Goal: Book appointment/travel/reservation

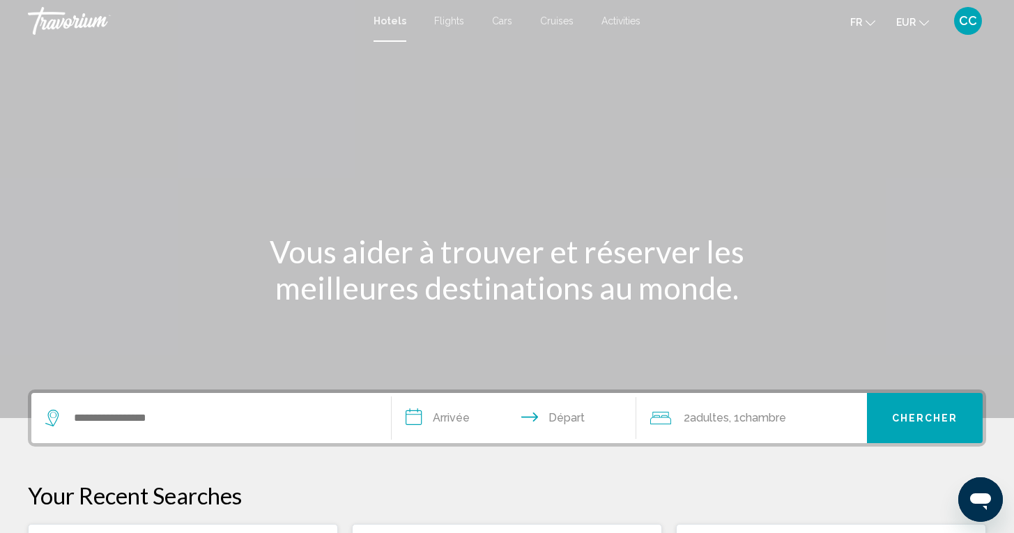
click at [503, 18] on span "Cars" at bounding box center [502, 20] width 20 height 11
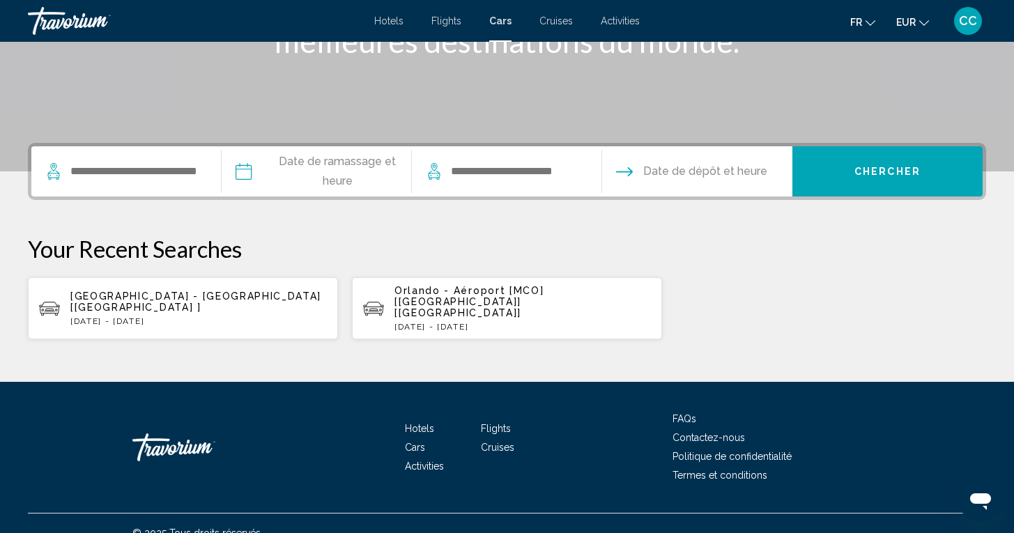
scroll to position [246, 0]
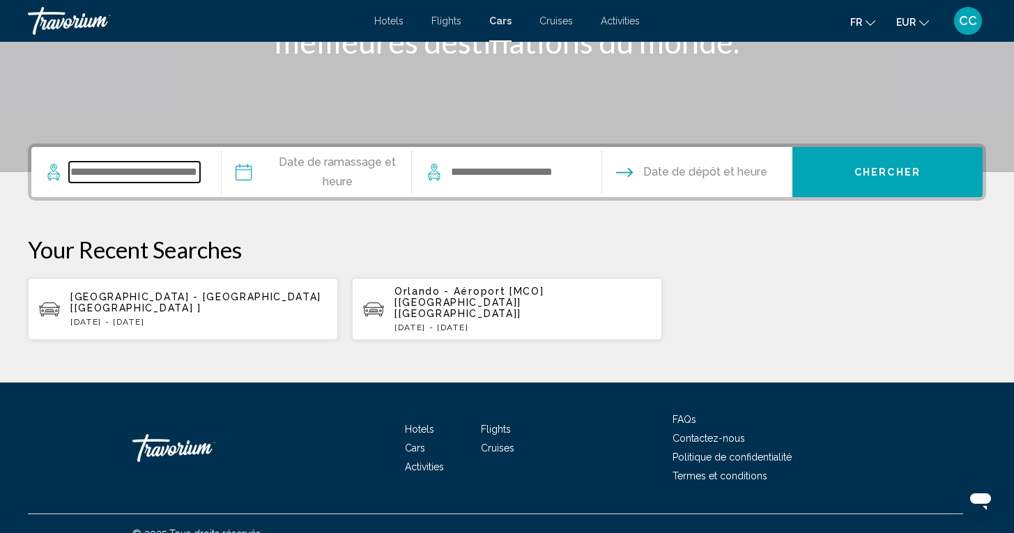
click at [186, 173] on input "Search widget" at bounding box center [134, 172] width 131 height 21
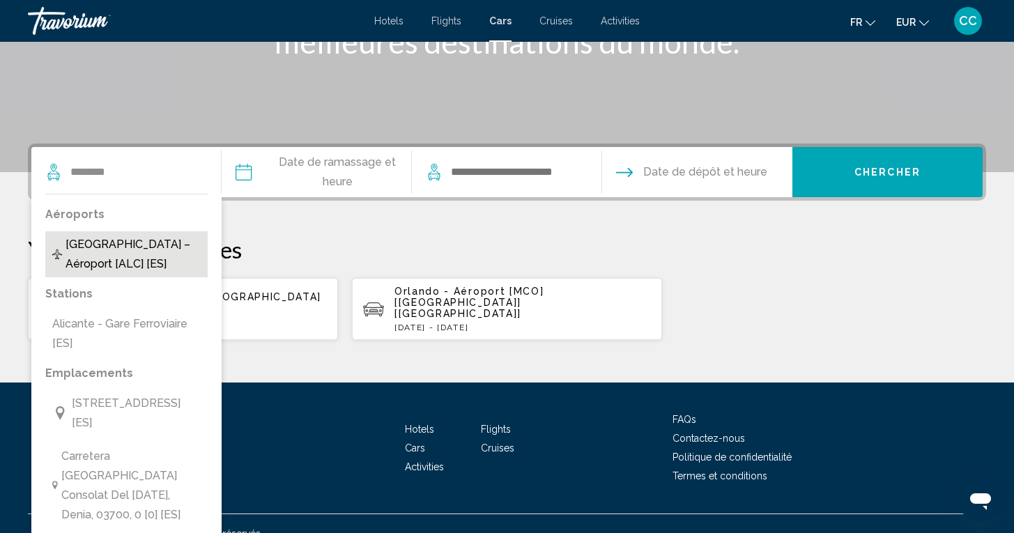
click at [169, 243] on span "Alicante – Aéroport [ALC] [ES]" at bounding box center [133, 254] width 135 height 39
type input "**********"
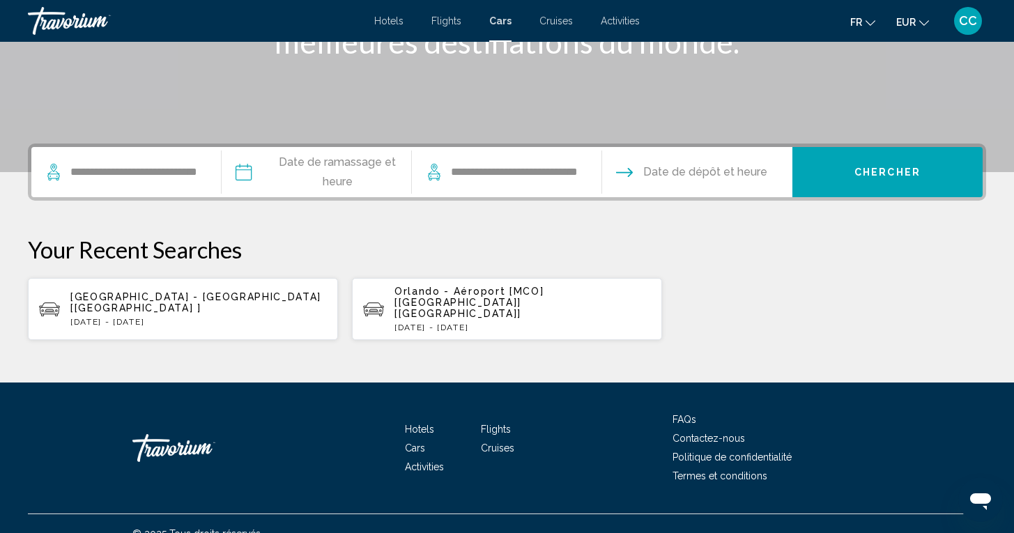
click at [332, 173] on input "Pickup date" at bounding box center [316, 174] width 196 height 54
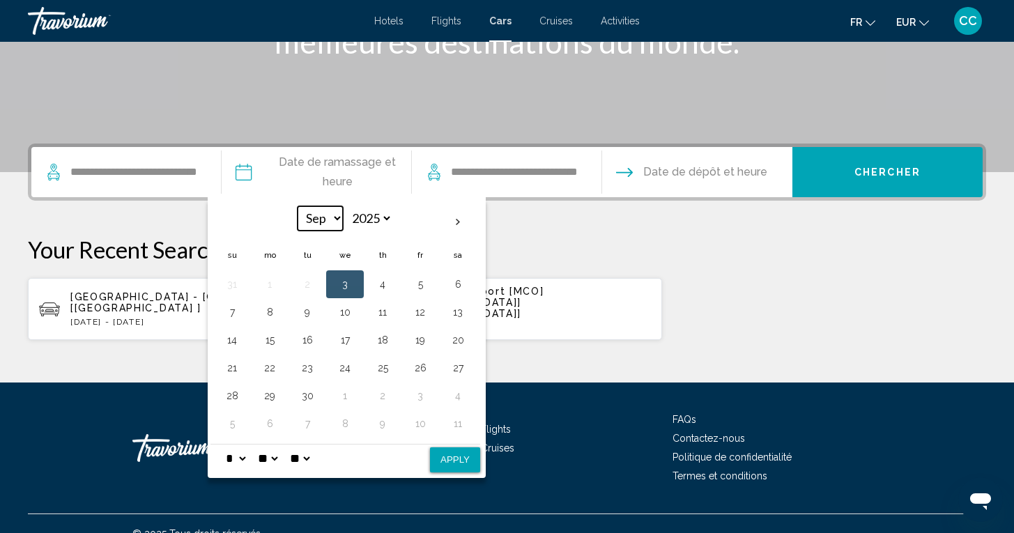
select select "**"
click at [389, 309] on button "6" at bounding box center [382, 312] width 22 height 20
select select "*"
click at [469, 454] on button "Apply" at bounding box center [455, 459] width 50 height 25
type input "**********"
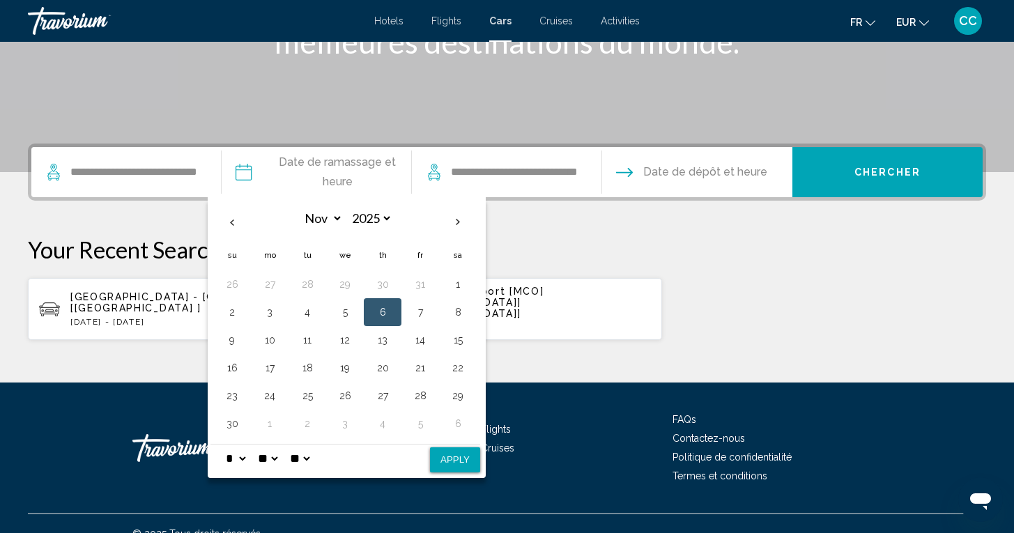
select select "**"
select select "*"
select select "**"
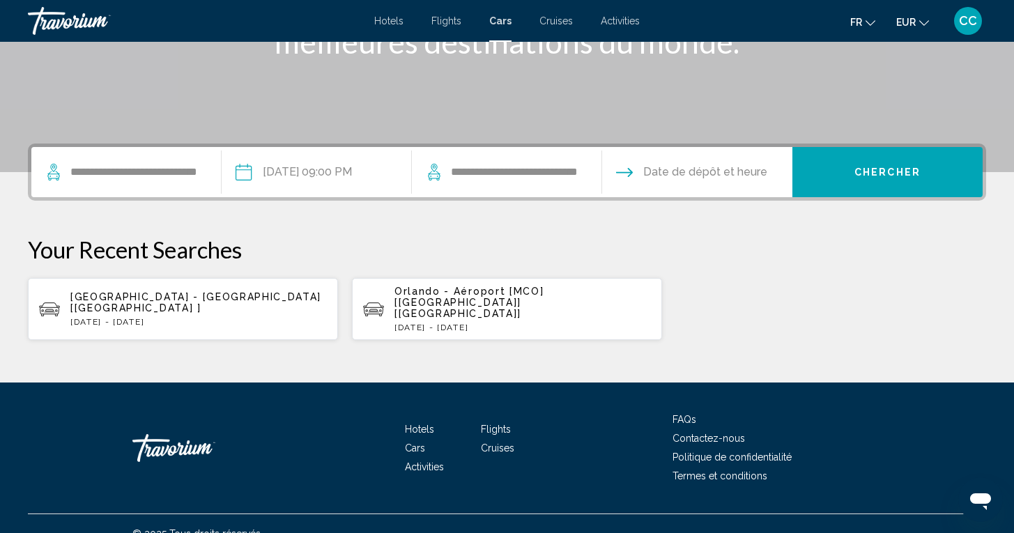
click at [699, 171] on input "Drop-off date" at bounding box center [697, 174] width 196 height 54
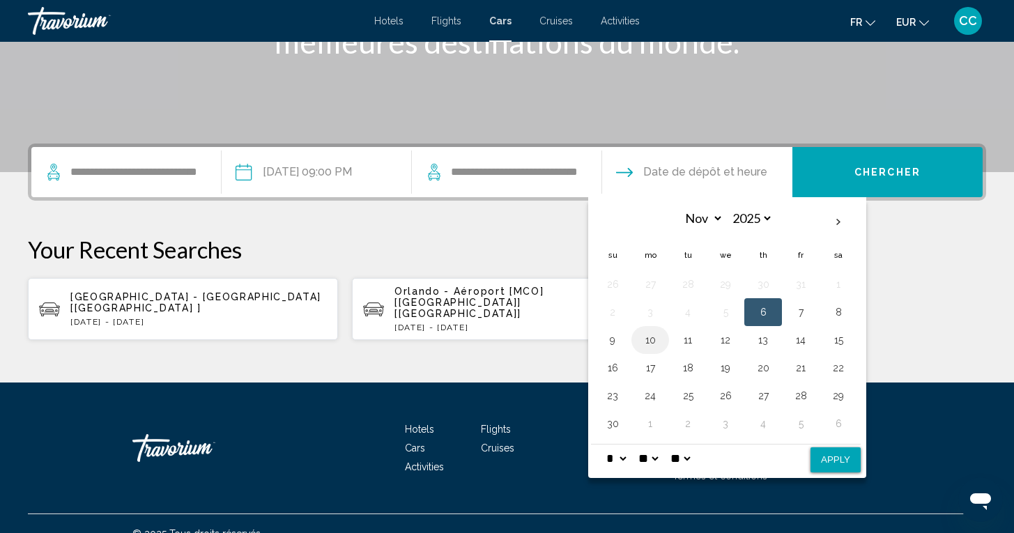
click at [660, 337] on button "10" at bounding box center [650, 340] width 22 height 20
click at [659, 337] on button "10" at bounding box center [650, 340] width 22 height 20
select select "*"
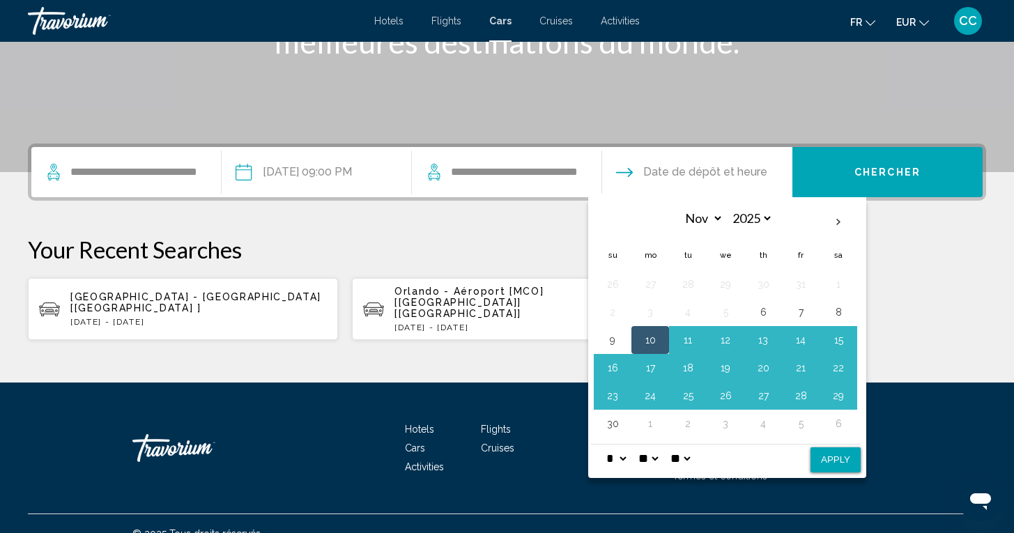
click at [909, 406] on div "Hotels Flights Cars Cruises Activities FAQs Contactez-nous Politique de confide…" at bounding box center [507, 448] width 958 height 131
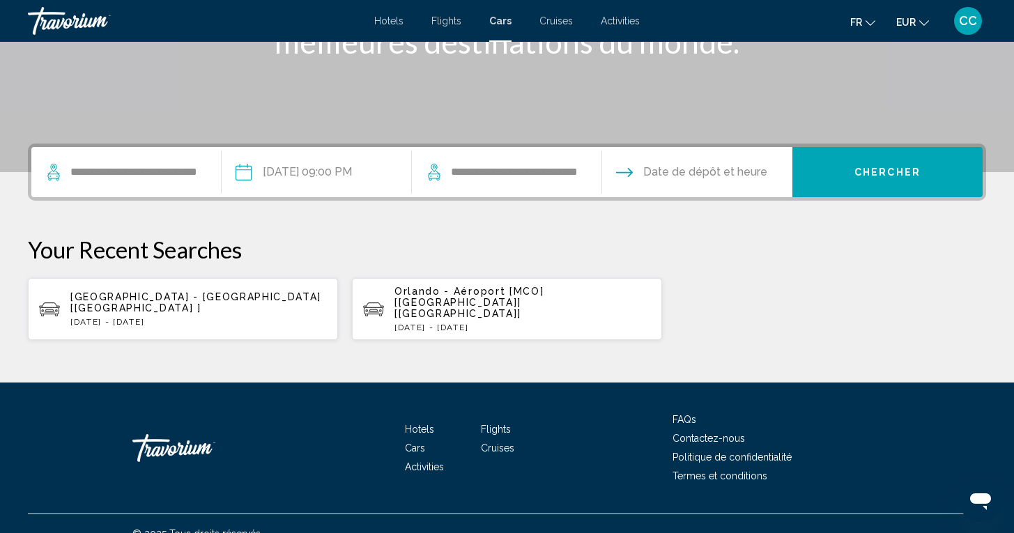
click at [659, 178] on input "Drop-off date" at bounding box center [697, 174] width 196 height 54
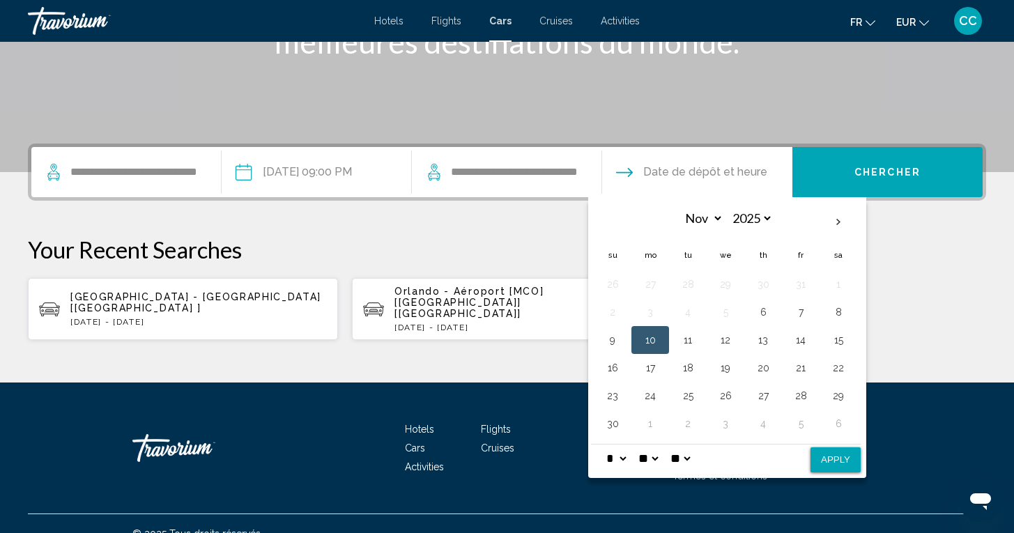
click at [660, 338] on button "10" at bounding box center [650, 340] width 22 height 20
click at [852, 457] on button "Apply" at bounding box center [836, 459] width 50 height 25
type input "**********"
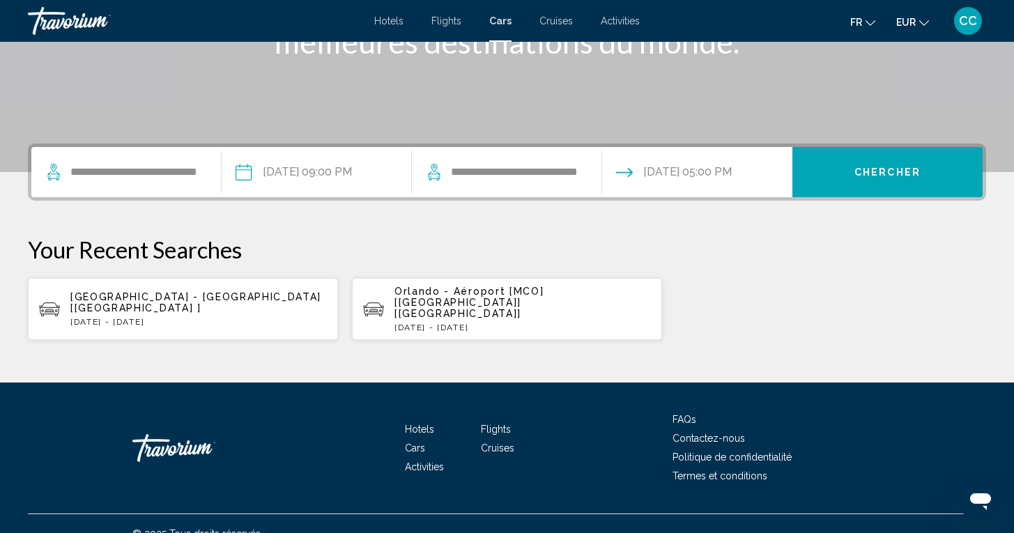
click at [893, 173] on span "Chercher" at bounding box center [887, 172] width 66 height 11
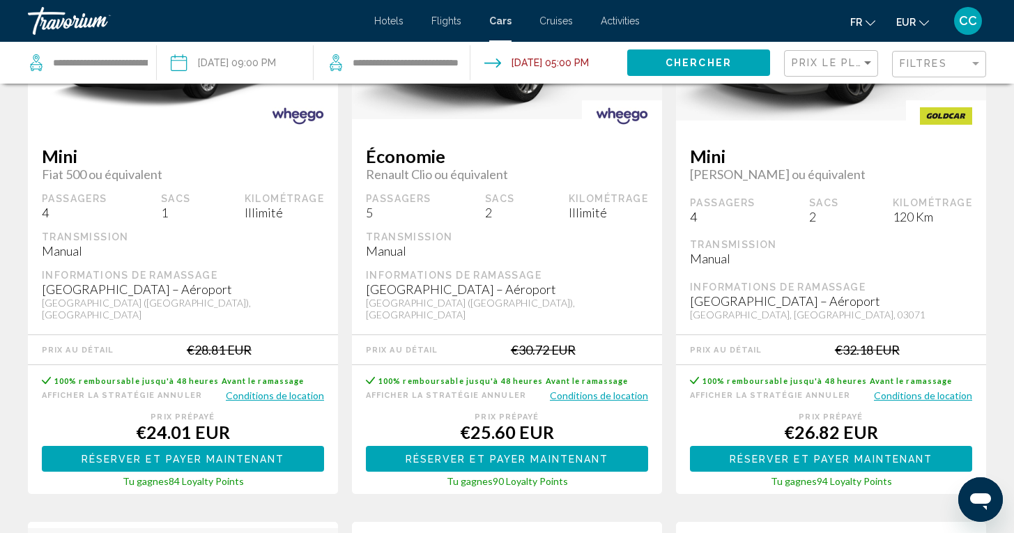
scroll to position [231, 0]
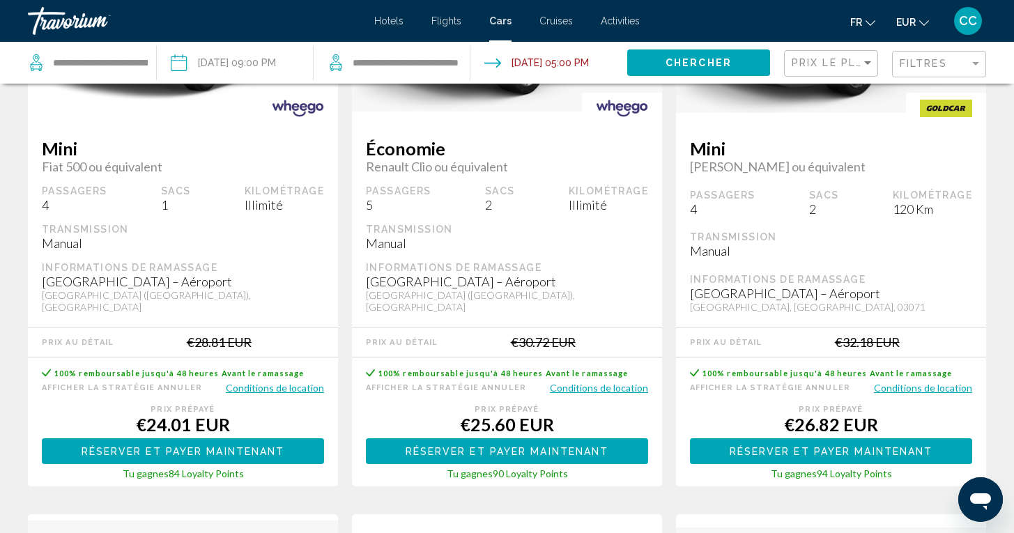
click at [599, 381] on button "Conditions de location" at bounding box center [599, 387] width 98 height 13
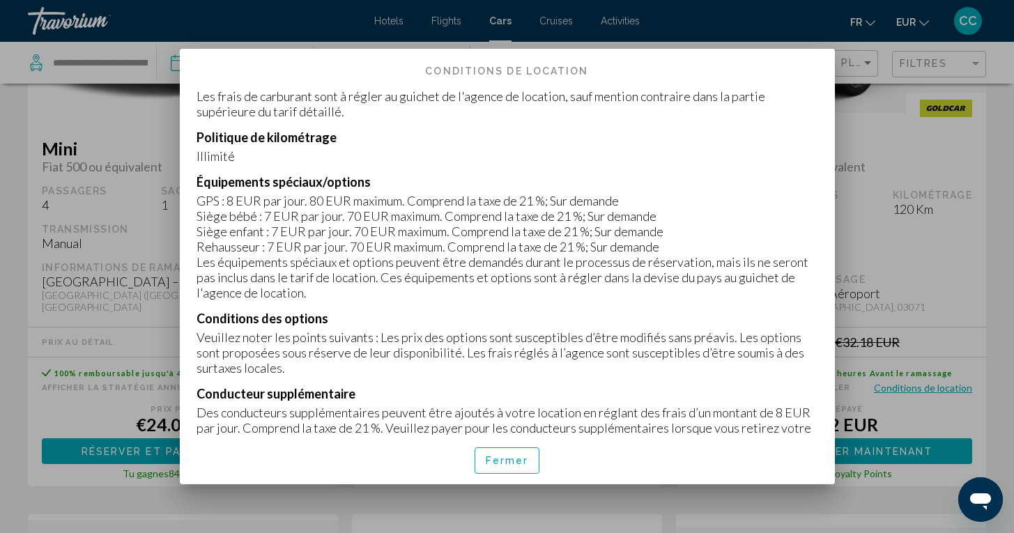
scroll to position [1193, 0]
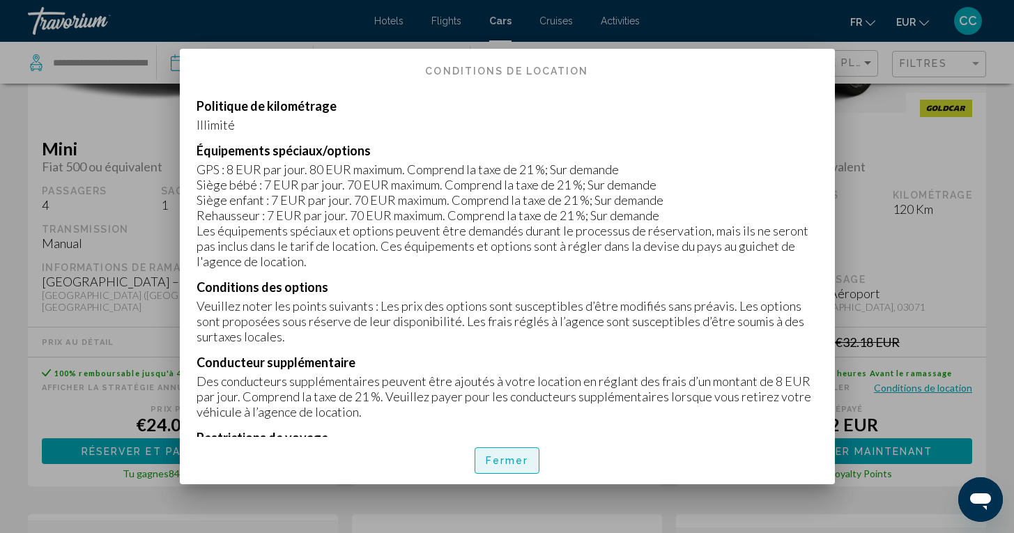
click at [504, 461] on span "Fermer" at bounding box center [507, 461] width 43 height 11
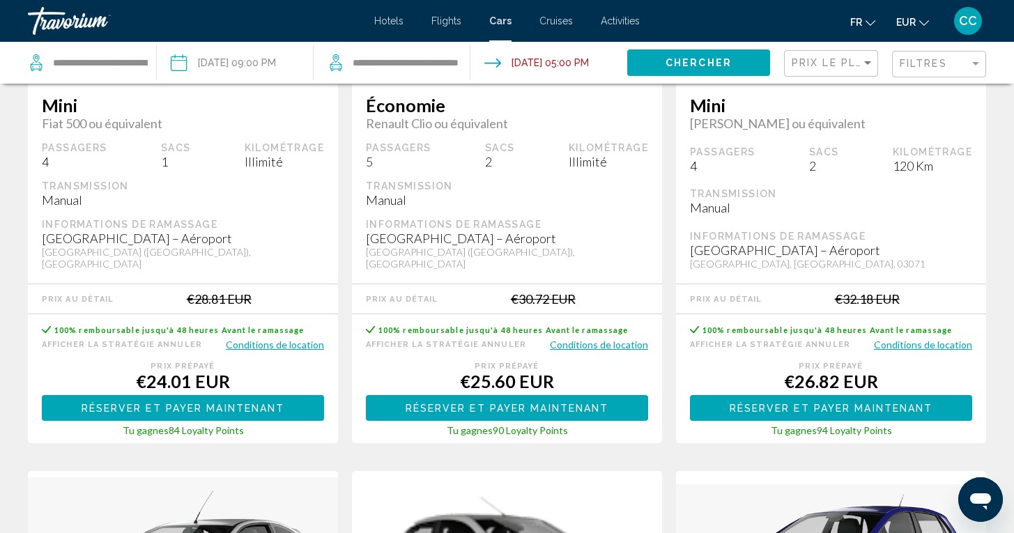
scroll to position [277, 0]
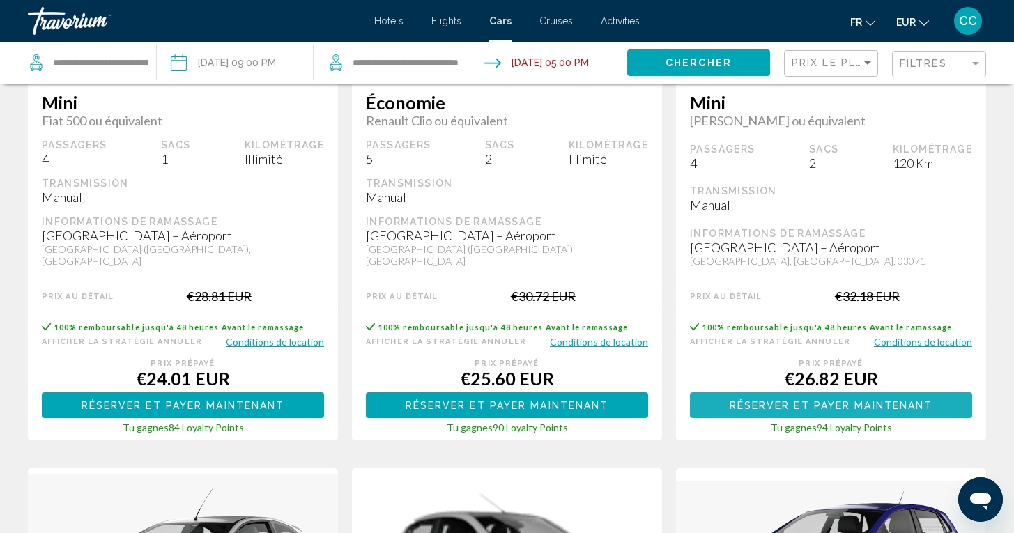
click at [285, 400] on span "Réserver et payer maintenant" at bounding box center [184, 405] width 204 height 11
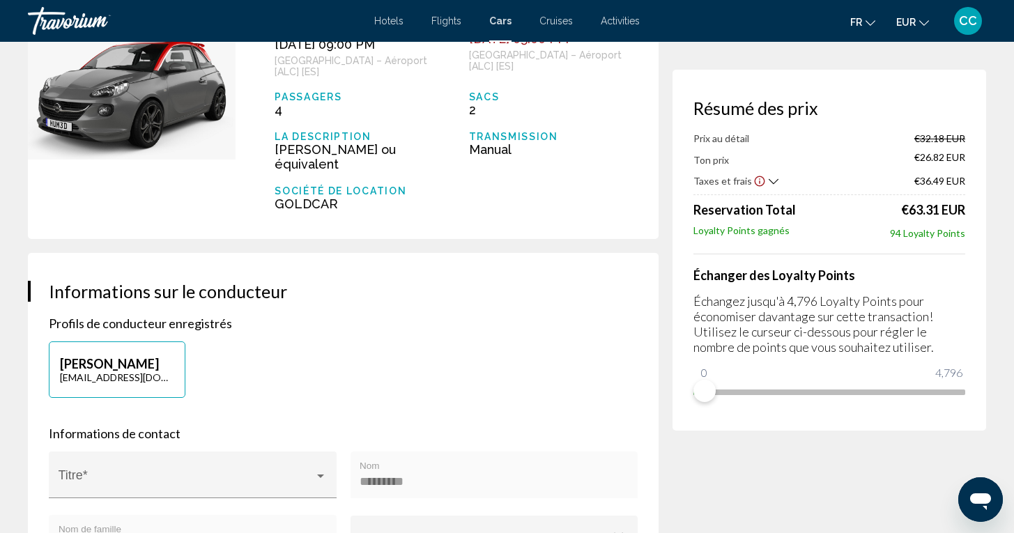
scroll to position [161, 0]
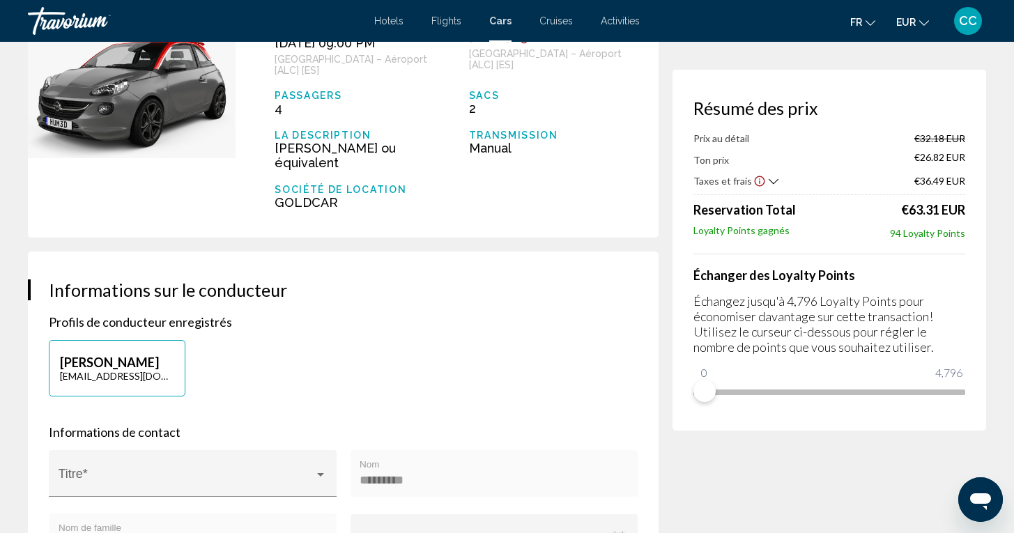
click at [772, 179] on icon "Show Taxes and Fees breakdown" at bounding box center [774, 182] width 10 height 12
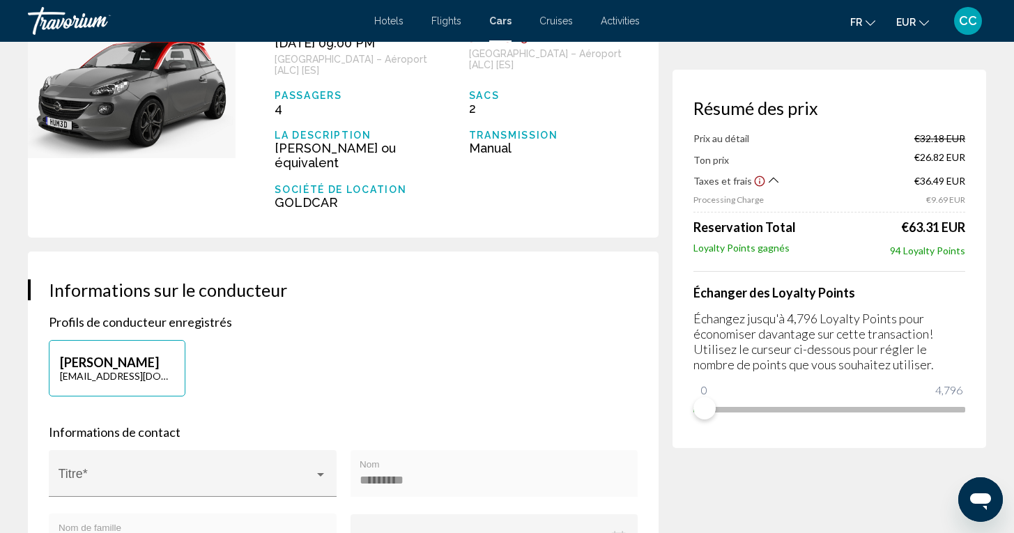
click at [772, 179] on icon "Show Taxes and Fees breakdown" at bounding box center [774, 180] width 10 height 12
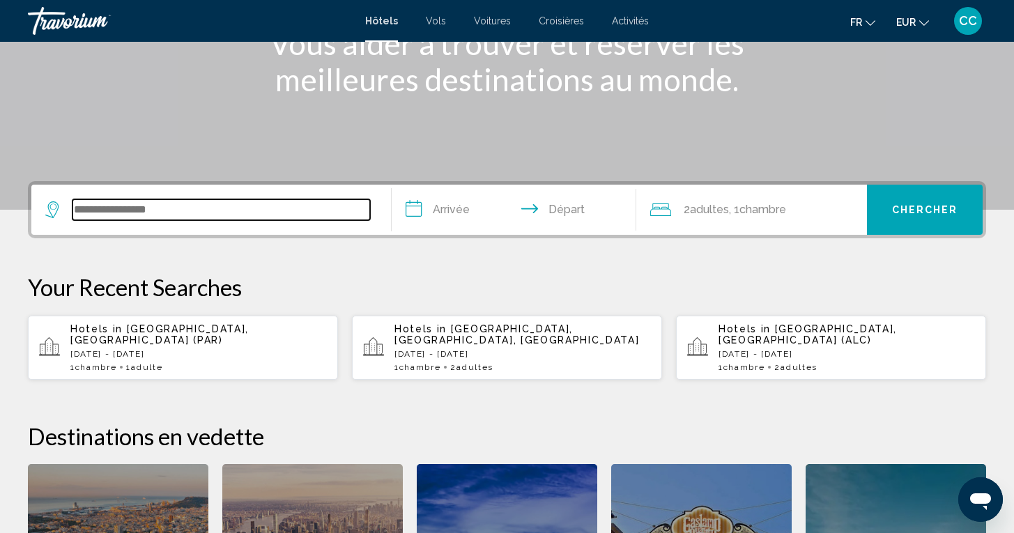
click at [220, 210] on input "Search widget" at bounding box center [221, 209] width 298 height 21
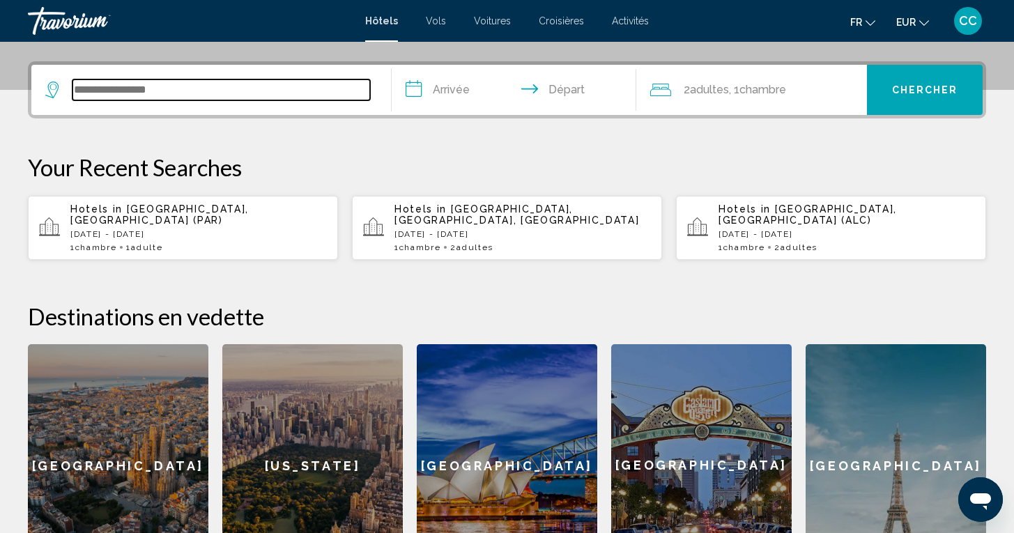
scroll to position [344, 0]
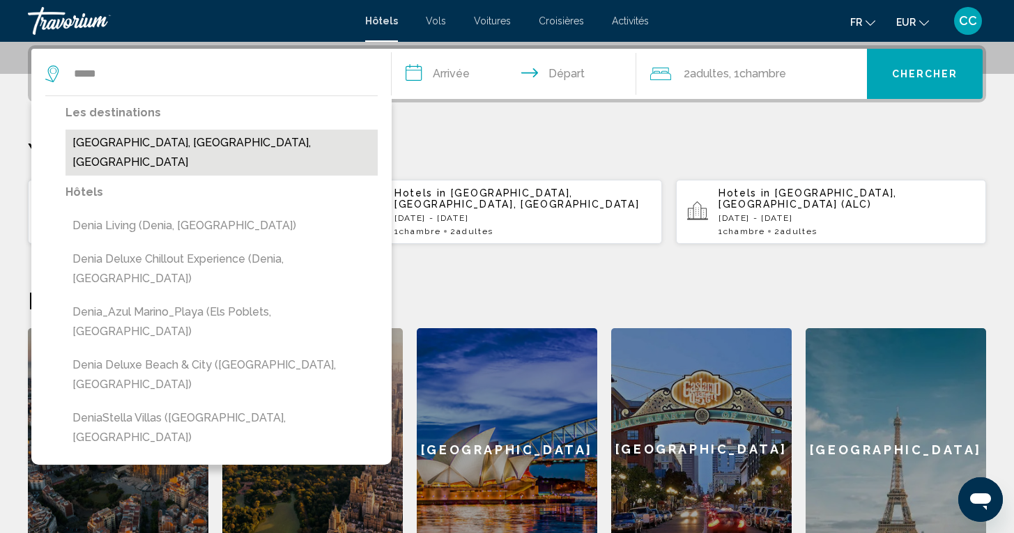
click at [204, 147] on button "[GEOGRAPHIC_DATA], [GEOGRAPHIC_DATA], [GEOGRAPHIC_DATA]" at bounding box center [222, 153] width 312 height 46
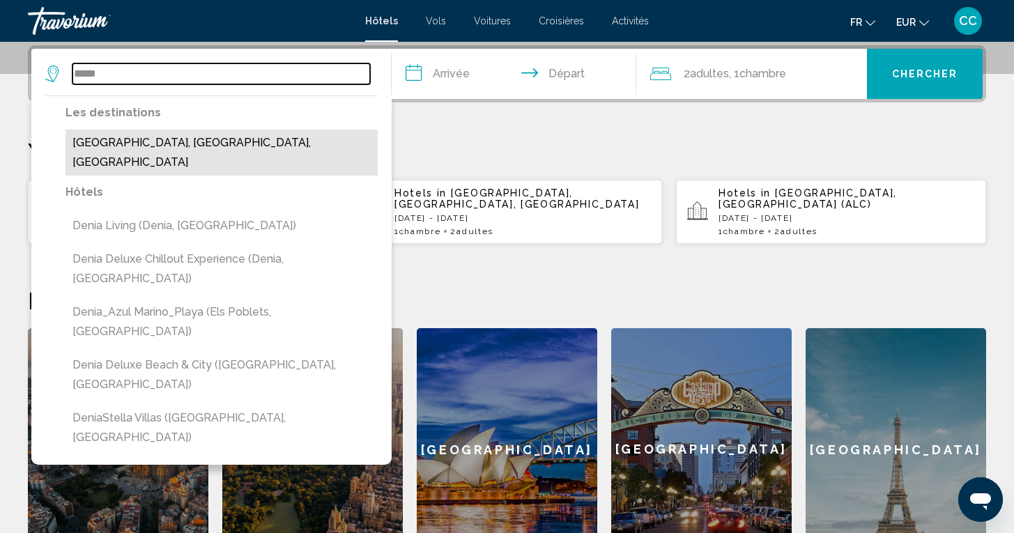
type input "**********"
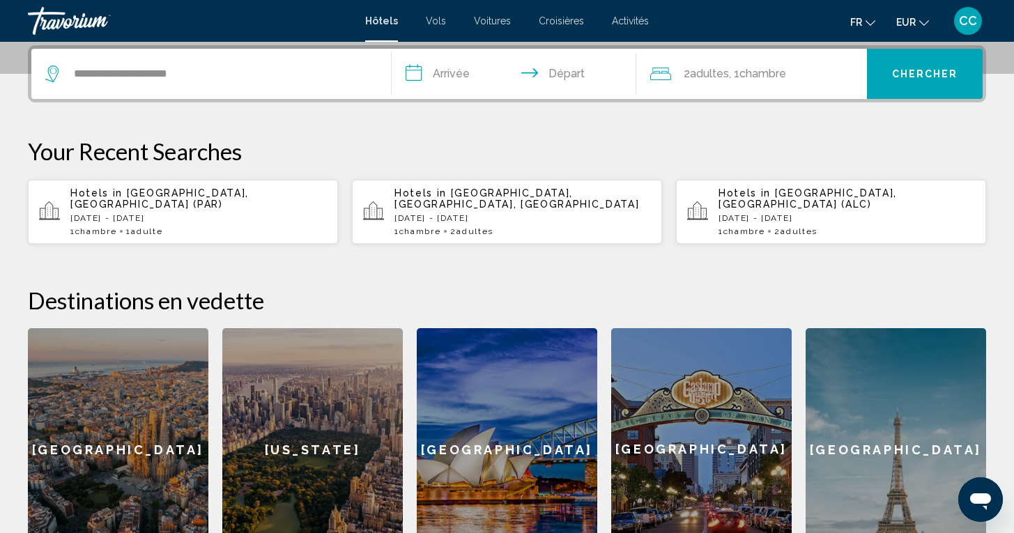
click at [496, 77] on input "**********" at bounding box center [517, 76] width 250 height 54
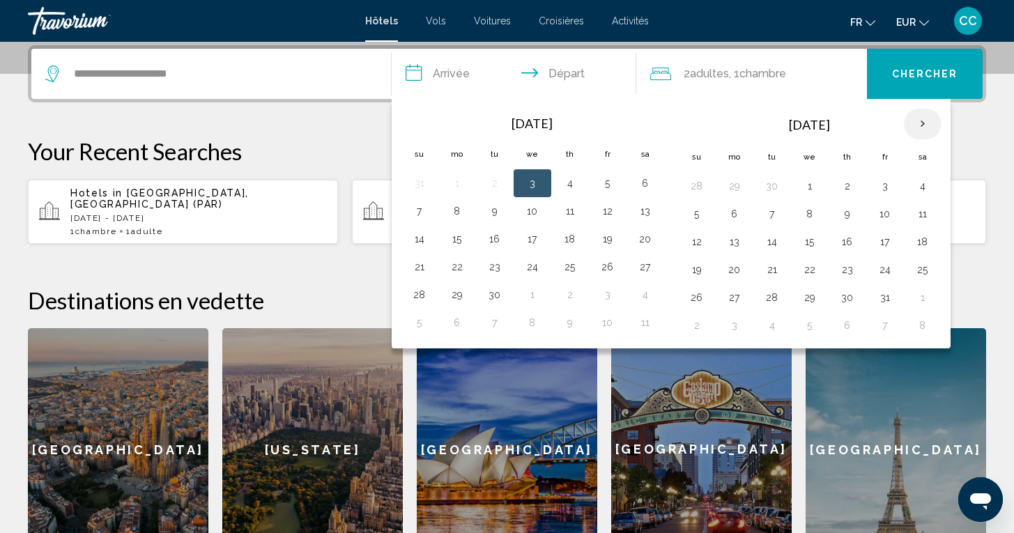
click at [925, 122] on th "Next month" at bounding box center [923, 124] width 38 height 31
click at [850, 213] on button "6" at bounding box center [847, 214] width 22 height 20
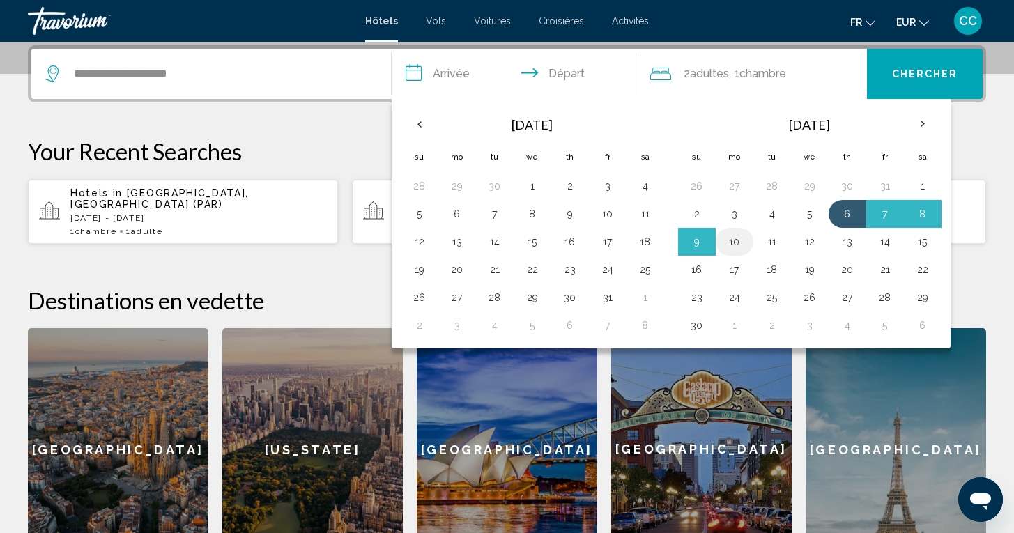
click at [728, 245] on button "10" at bounding box center [734, 242] width 22 height 20
type input "**********"
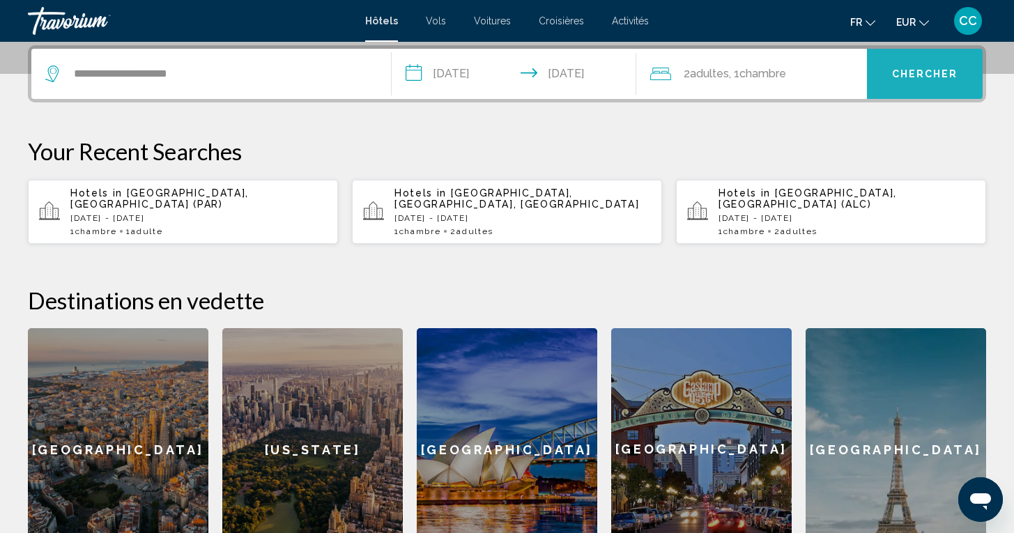
click at [928, 76] on span "Chercher" at bounding box center [925, 74] width 66 height 11
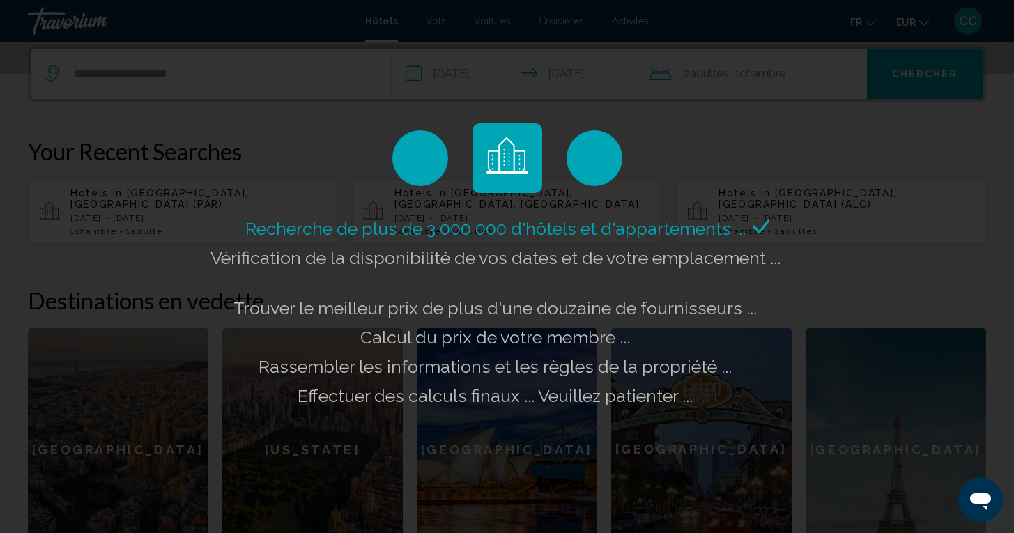
click at [952, 215] on div "Recherche de plus de 3 000 000 d'hôtels et d'appartements ... Vérification de l…" at bounding box center [507, 266] width 1014 height 533
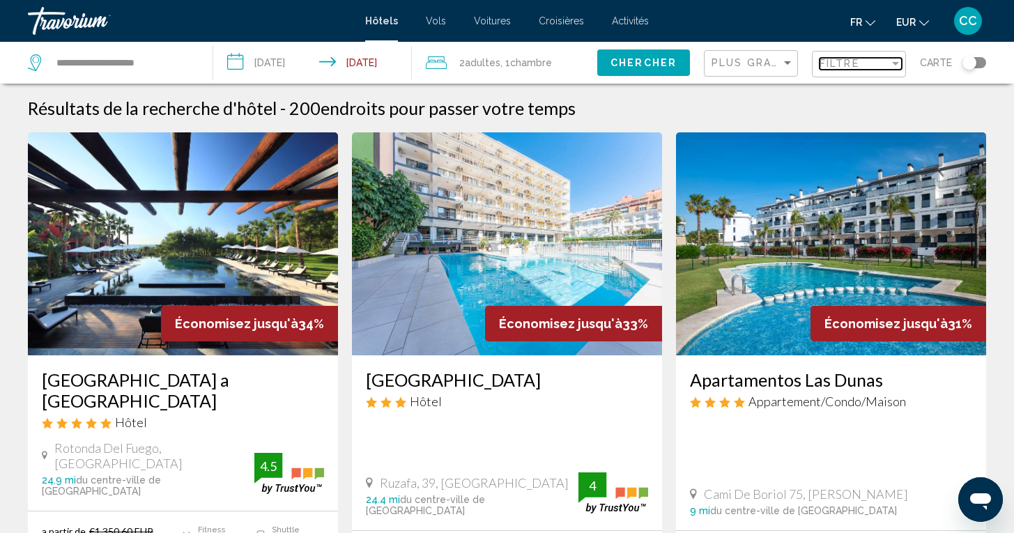
click at [864, 68] on div "Filtre" at bounding box center [855, 63] width 70 height 11
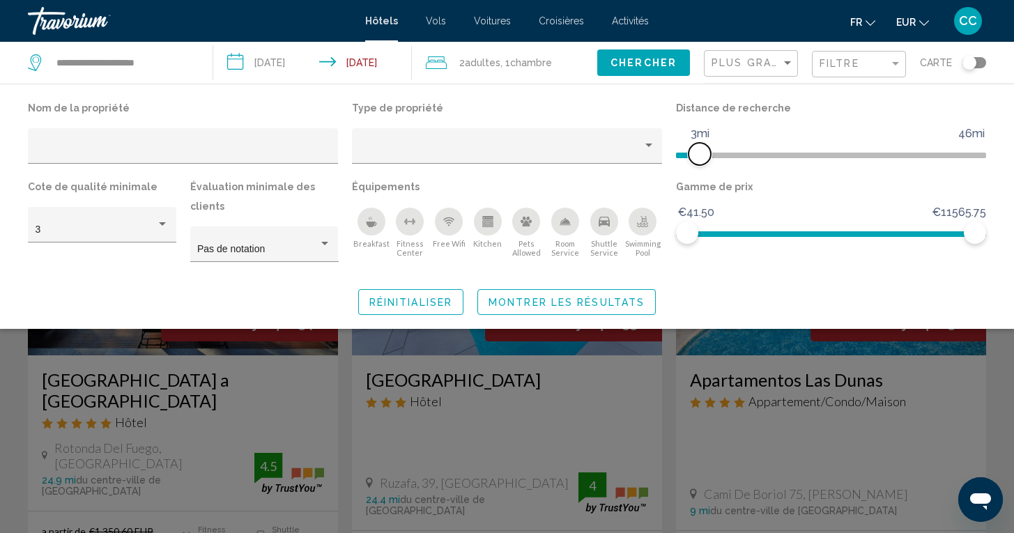
drag, startPoint x: 873, startPoint y: 153, endPoint x: 700, endPoint y: 160, distance: 173.0
click at [700, 160] on span "Hotel Filters" at bounding box center [700, 154] width 22 height 22
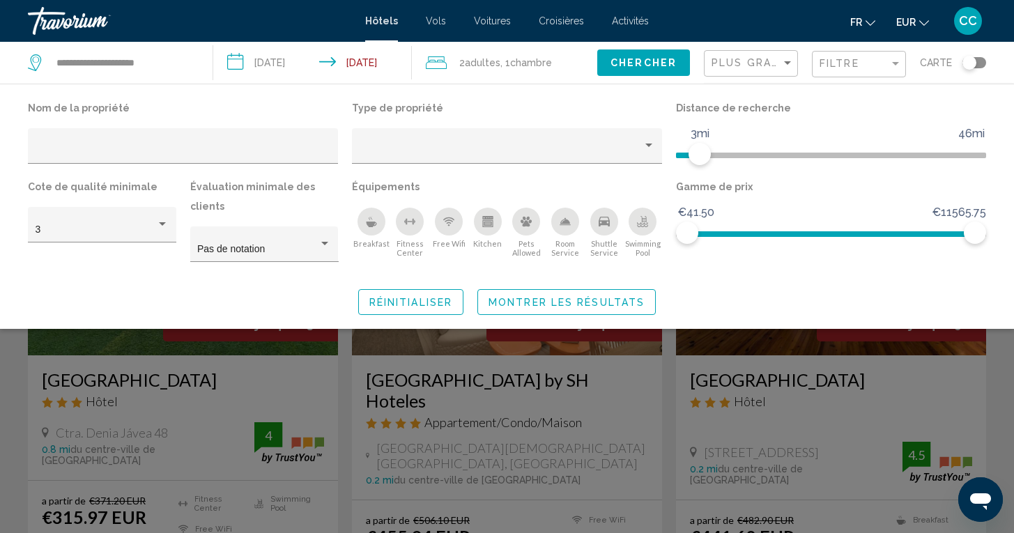
click at [581, 307] on span "Montrer les résultats" at bounding box center [567, 302] width 156 height 11
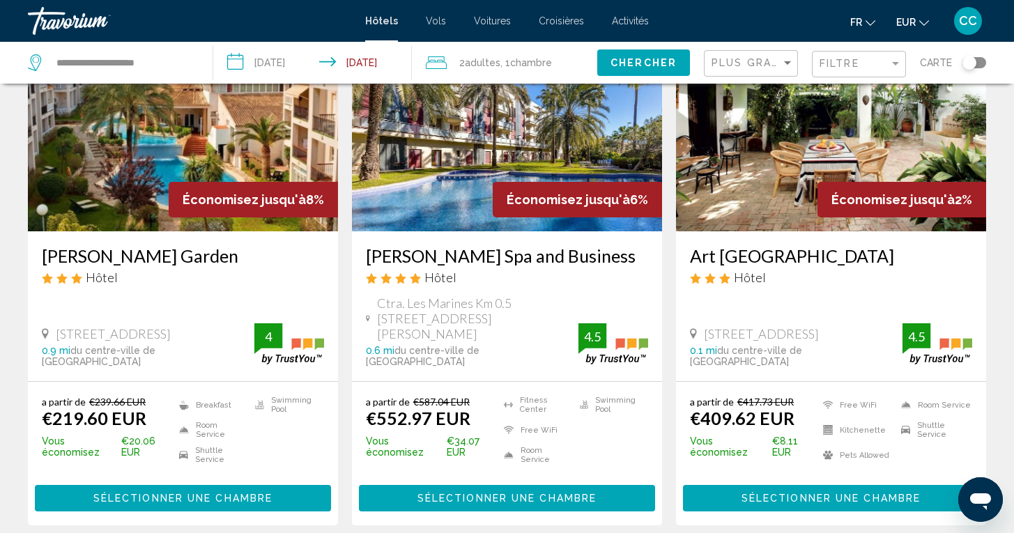
scroll to position [644, 0]
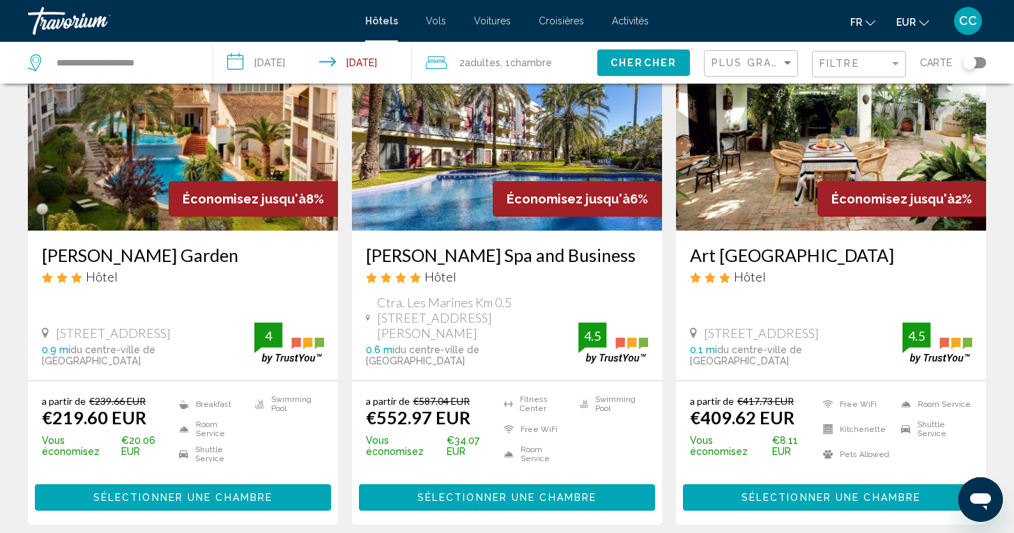
click at [500, 252] on h3 "[PERSON_NAME] Spa and Business" at bounding box center [507, 255] width 282 height 21
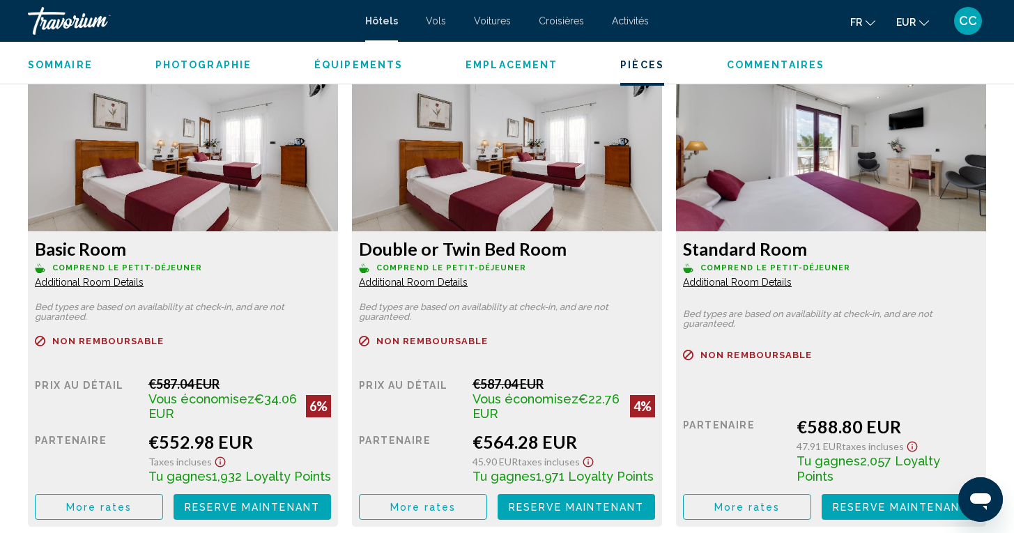
scroll to position [1931, 0]
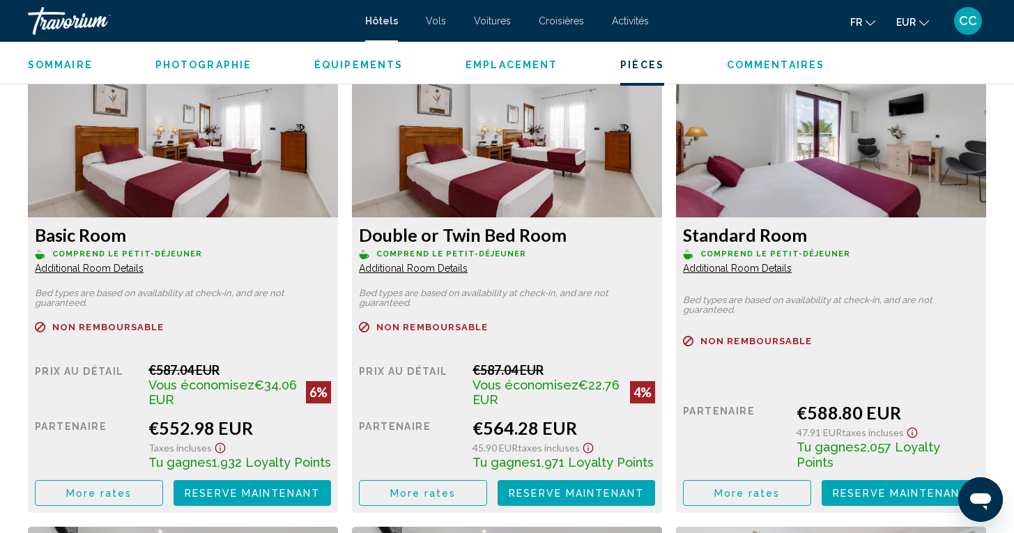
click at [119, 269] on span "Additional Room Details" at bounding box center [89, 268] width 109 height 11
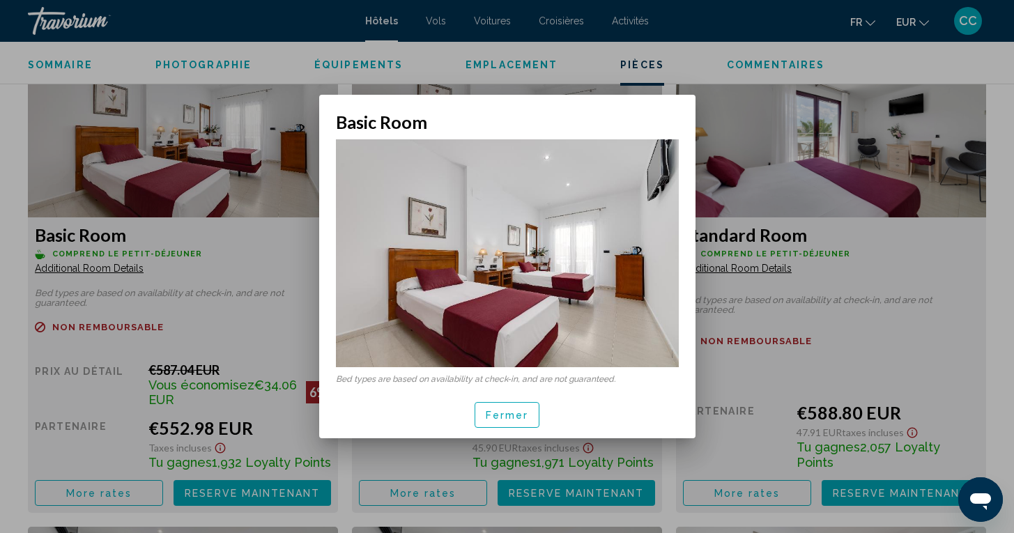
scroll to position [0, 0]
click at [507, 401] on div "Fermer" at bounding box center [507, 414] width 343 height 47
click at [491, 418] on span "Fermer" at bounding box center [507, 415] width 43 height 11
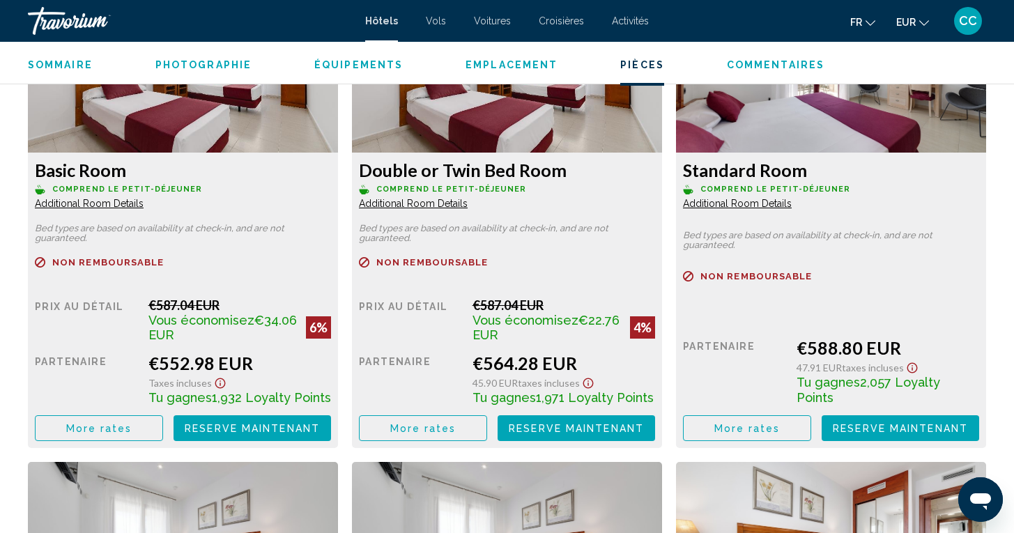
scroll to position [2002, 0]
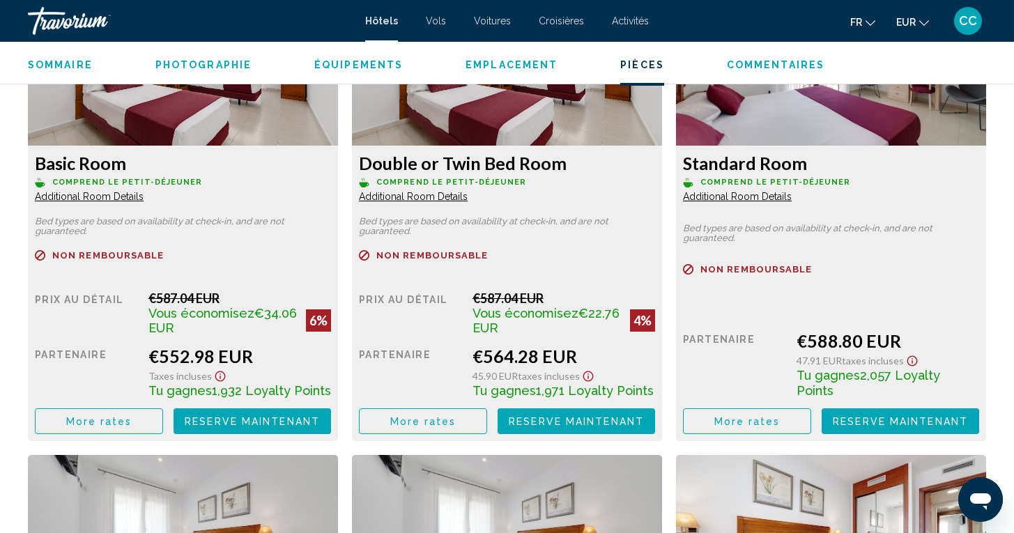
click at [132, 426] on span "More rates" at bounding box center [99, 421] width 66 height 11
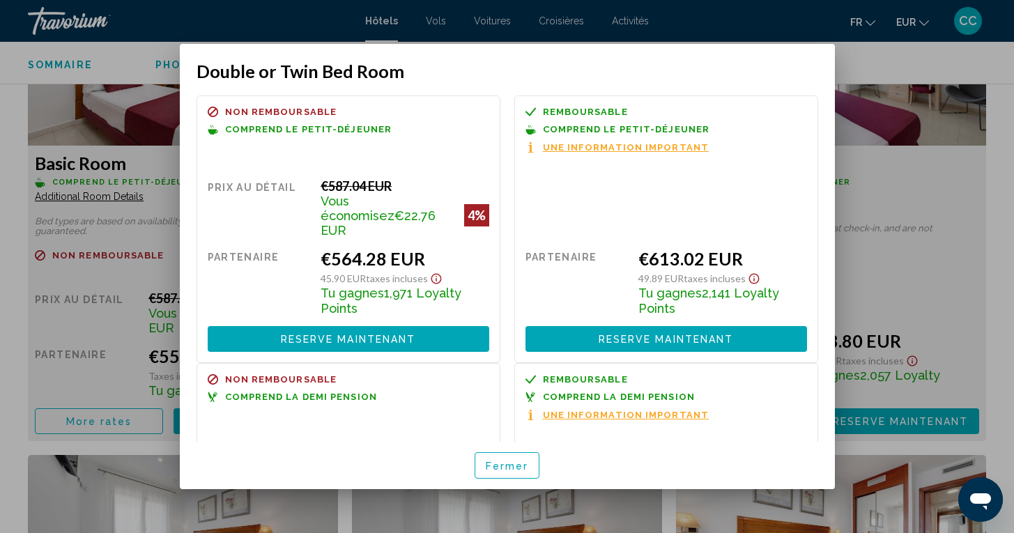
scroll to position [0, 0]
click at [876, 185] on div at bounding box center [507, 266] width 1014 height 533
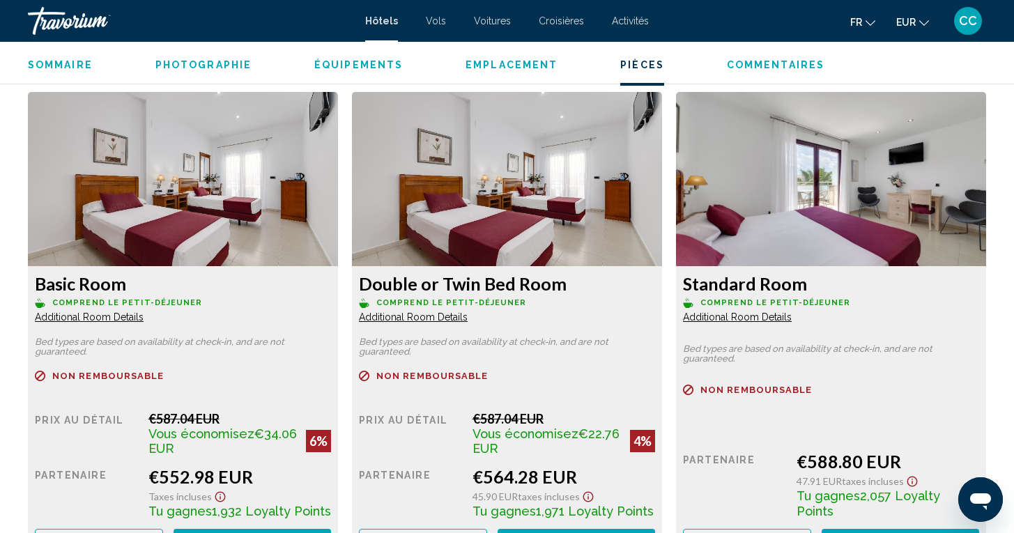
scroll to position [1882, 0]
click at [144, 315] on span "Additional Room Details" at bounding box center [89, 317] width 109 height 11
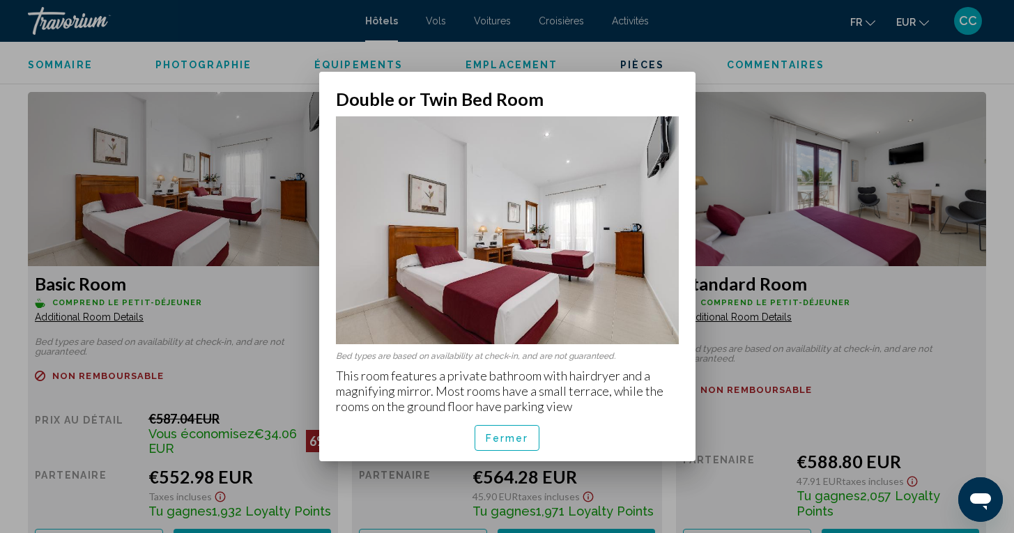
scroll to position [0, 0]
click at [523, 440] on span "Fermer" at bounding box center [507, 438] width 43 height 11
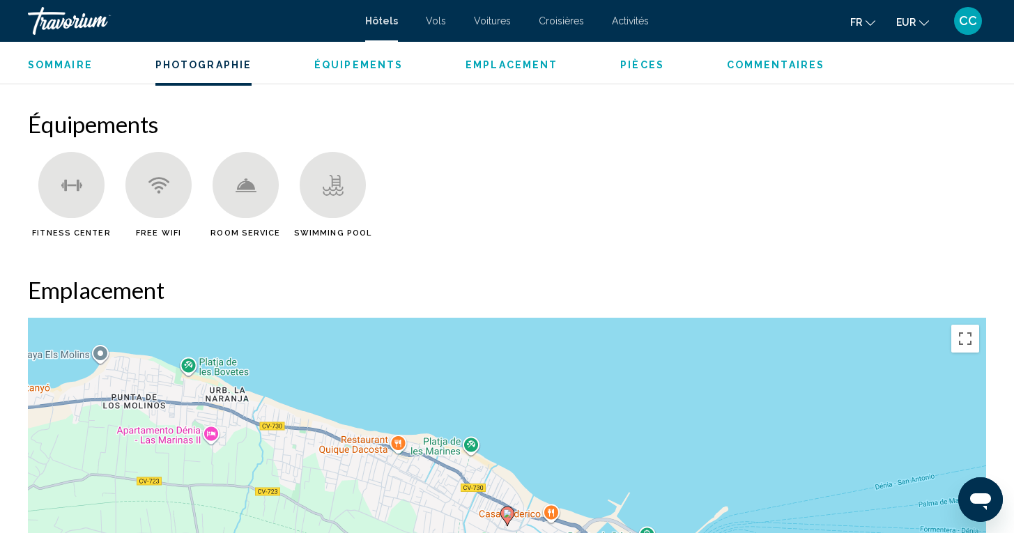
scroll to position [1107, 0]
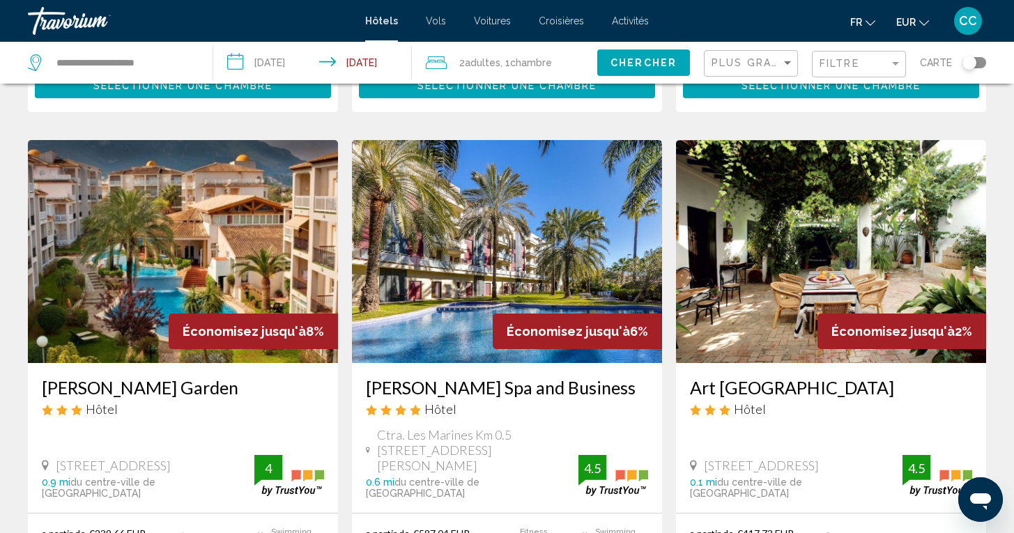
scroll to position [532, 0]
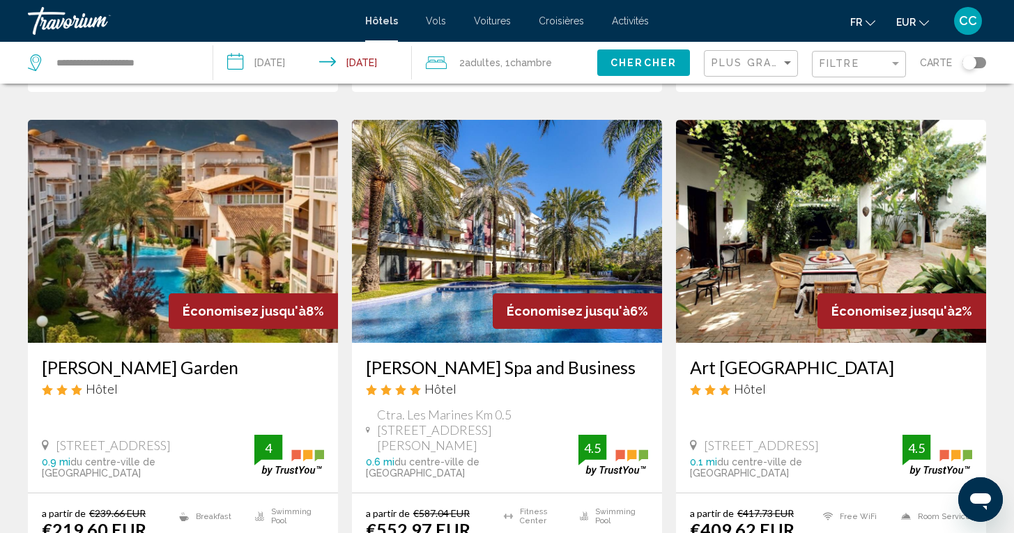
click at [506, 371] on h3 "[PERSON_NAME] Spa and Business" at bounding box center [507, 367] width 282 height 21
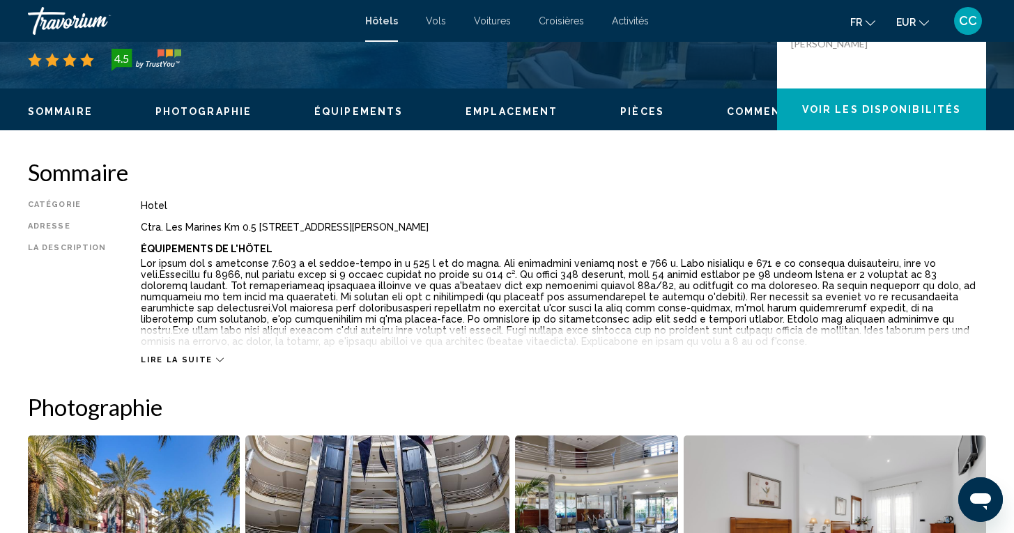
scroll to position [371, 0]
click at [184, 355] on span "Lire la suite" at bounding box center [176, 359] width 71 height 9
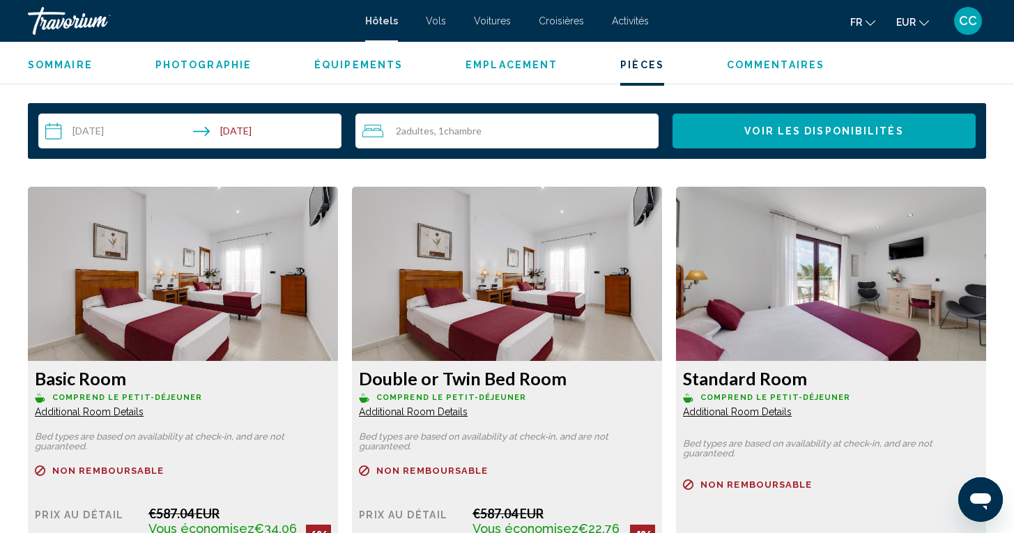
scroll to position [1935, 0]
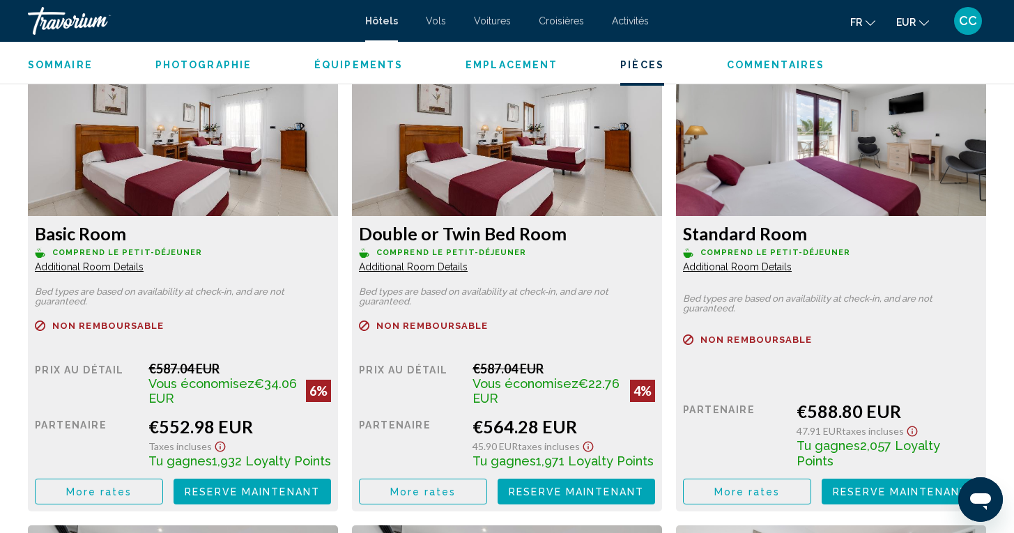
click at [132, 498] on span "More rates" at bounding box center [99, 491] width 66 height 11
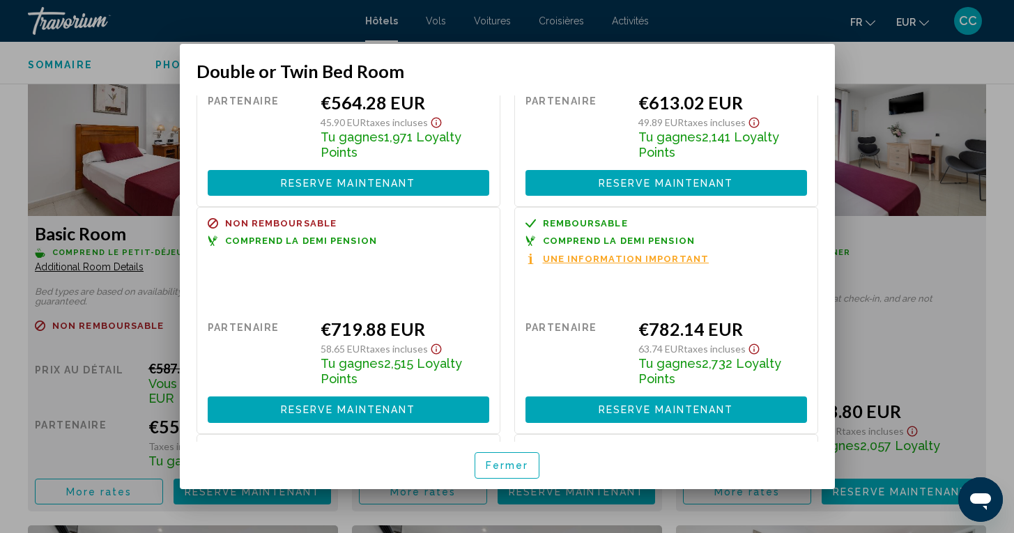
scroll to position [172, 0]
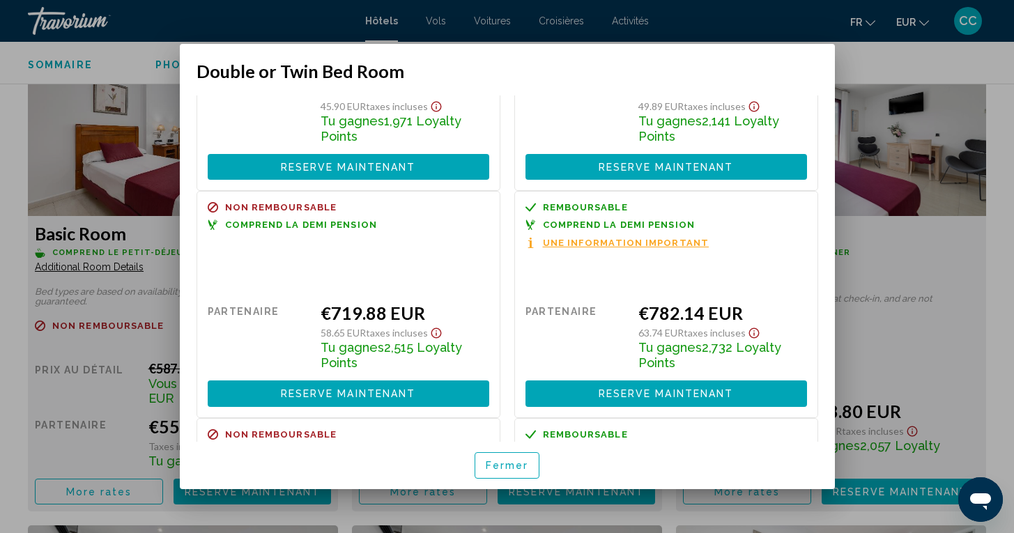
click at [431, 327] on icon "Show Taxes and Fees disclaimer" at bounding box center [436, 333] width 17 height 13
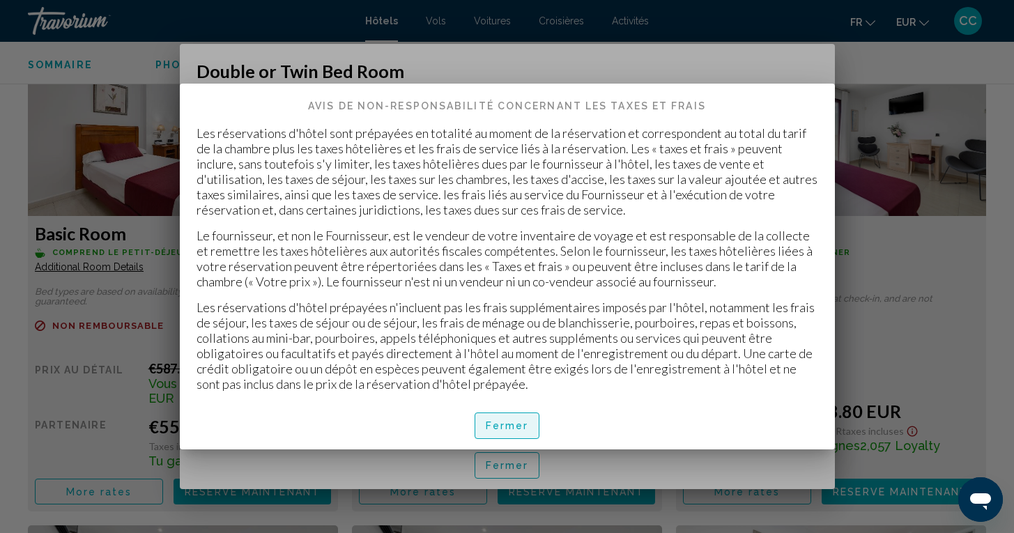
click at [493, 425] on span "Fermer" at bounding box center [507, 426] width 43 height 11
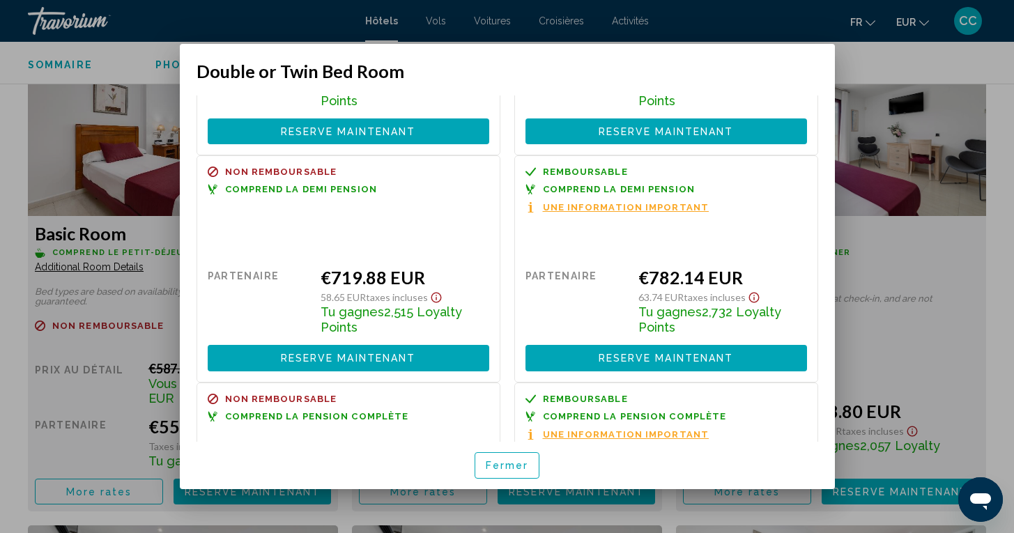
scroll to position [209, 0]
